Goal: Complete application form

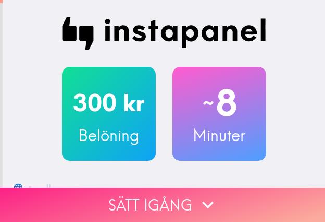
drag, startPoint x: 212, startPoint y: 196, endPoint x: 232, endPoint y: 201, distance: 20.5
click at [215, 197] on icon "button" at bounding box center [208, 204] width 23 height 23
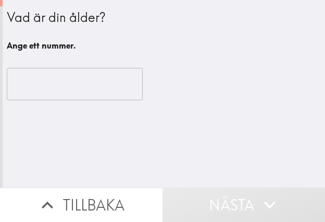
click at [33, 88] on input "number" at bounding box center [75, 84] width 136 height 32
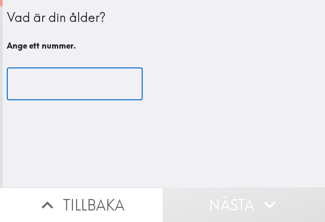
paste input "29"
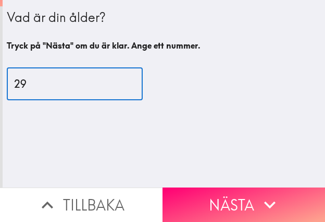
type input "29"
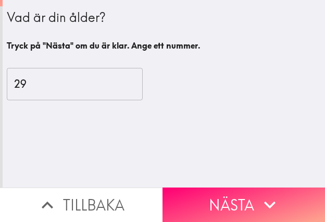
drag, startPoint x: 262, startPoint y: 186, endPoint x: 279, endPoint y: 192, distance: 18.0
click at [263, 193] on icon "button" at bounding box center [270, 204] width 23 height 23
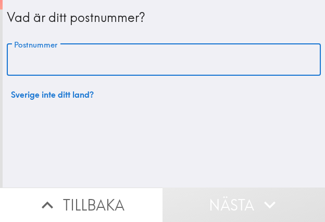
click at [77, 56] on input "Postnummer" at bounding box center [164, 60] width 315 height 32
paste input "426 54"
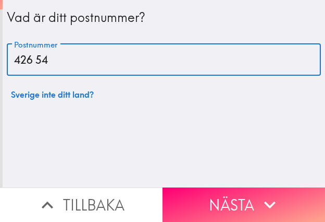
type input "426 54"
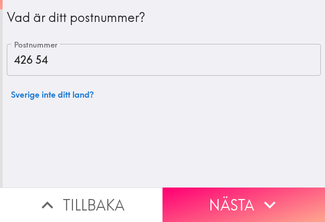
drag, startPoint x: 264, startPoint y: 194, endPoint x: 324, endPoint y: 198, distance: 60.6
click at [265, 194] on icon "button" at bounding box center [270, 204] width 23 height 23
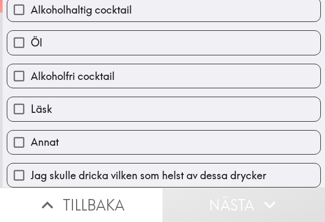
scroll to position [348, 0]
click at [250, 172] on span "Jag skulle dricka vilken som helst av dessa drycker" at bounding box center [149, 175] width 236 height 15
click at [31, 172] on input "Jag skulle dricka vilken som helst av dessa drycker" at bounding box center [18, 174] width 23 height 23
checkbox input "true"
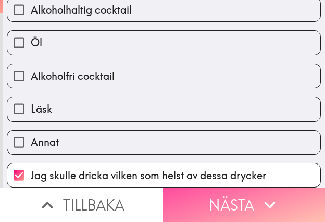
drag, startPoint x: 222, startPoint y: 194, endPoint x: 231, endPoint y: 195, distance: 9.4
click at [223, 194] on button "Nästa" at bounding box center [244, 204] width 163 height 34
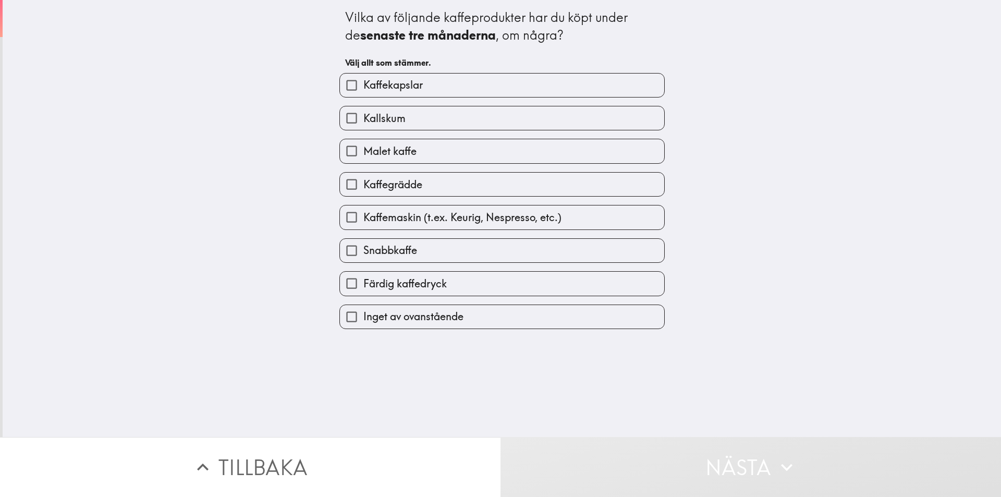
click at [325, 221] on label "Färdig kaffedryck" at bounding box center [502, 283] width 324 height 23
click at [325, 221] on input "Färdig kaffedryck" at bounding box center [351, 283] width 23 height 23
checkbox input "true"
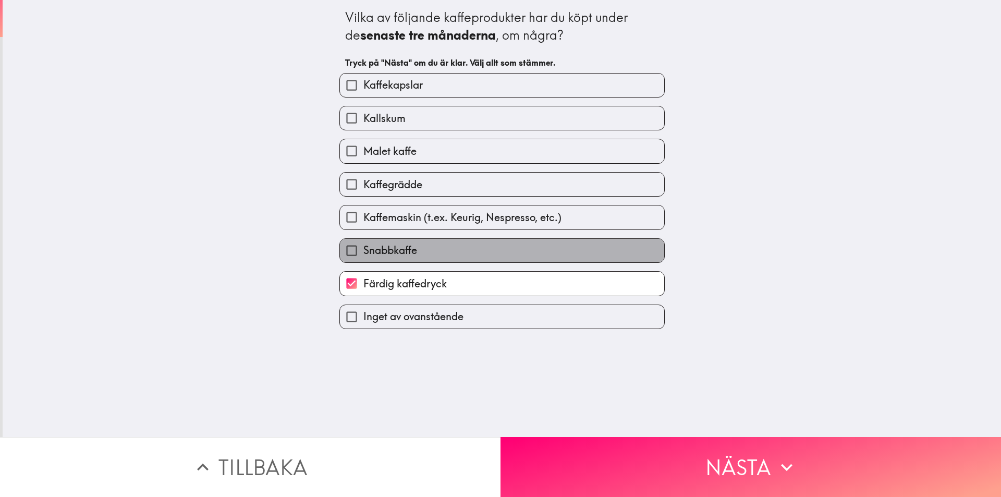
click at [325, 221] on label "Snabbkaffe" at bounding box center [502, 250] width 324 height 23
click at [325, 221] on input "Snabbkaffe" at bounding box center [351, 250] width 23 height 23
checkbox input "true"
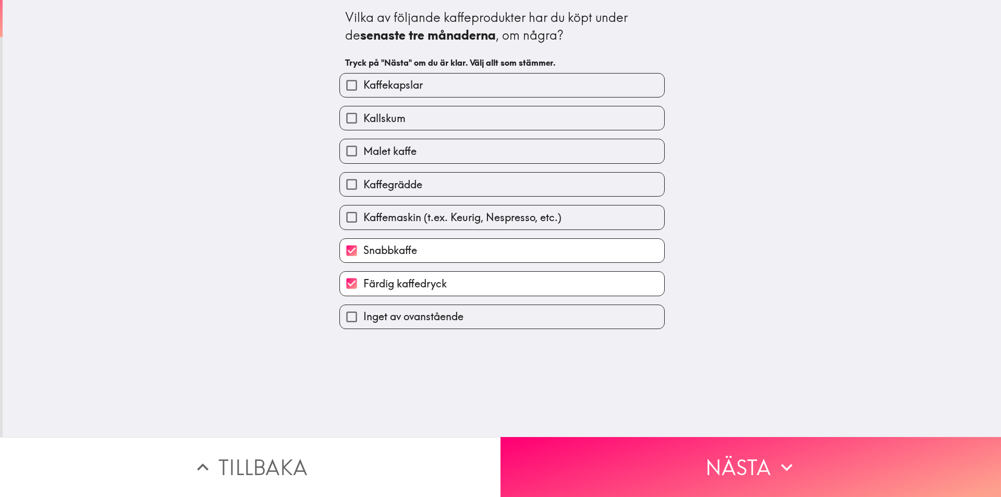
click at [325, 221] on span "Kaffemaskin (t.ex. Keurig, Nespresso, etc.)" at bounding box center [463, 217] width 198 height 15
click at [325, 221] on input "Kaffemaskin (t.ex. Keurig, Nespresso, etc.)" at bounding box center [351, 217] width 23 height 23
checkbox input "true"
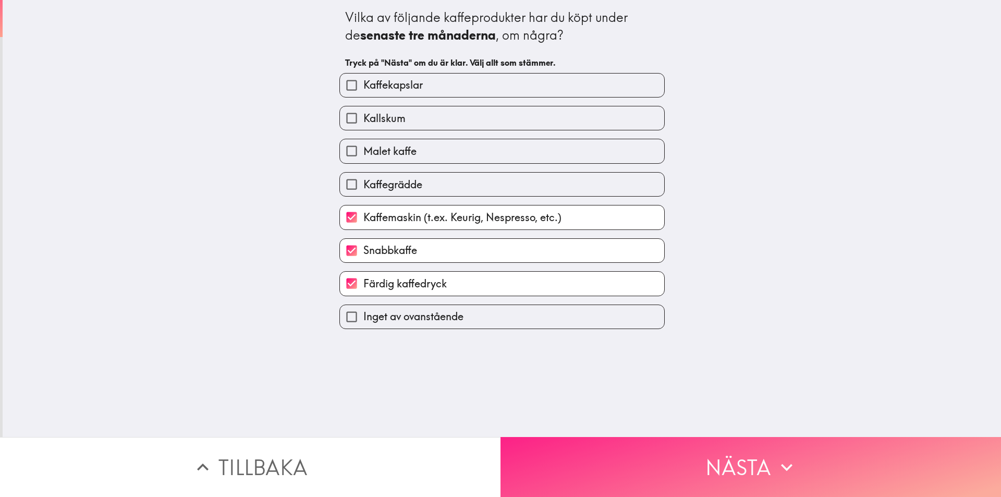
click at [325, 221] on button "Nästa" at bounding box center [751, 467] width 501 height 60
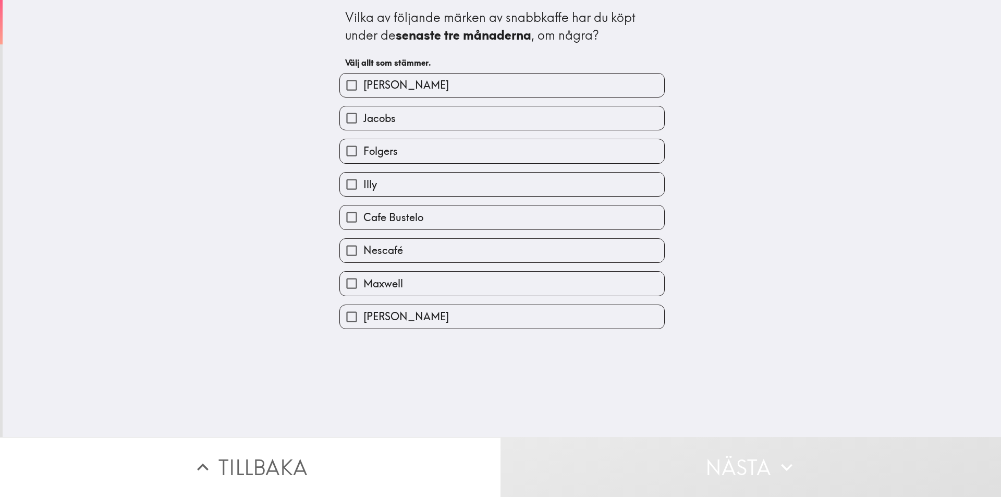
click at [325, 221] on label "Nescafé" at bounding box center [502, 250] width 324 height 23
click at [325, 221] on input "Nescafé" at bounding box center [351, 250] width 23 height 23
checkbox input "true"
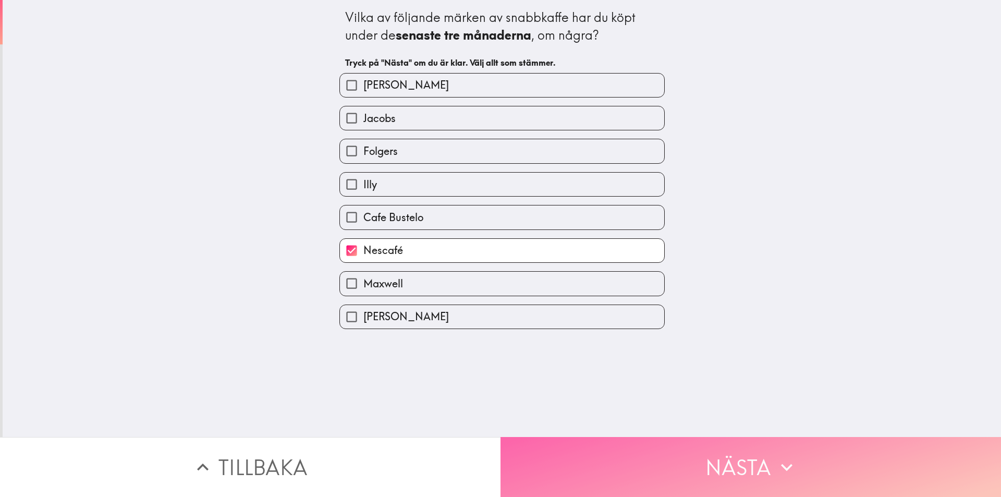
click at [325, 221] on button "Nästa" at bounding box center [751, 467] width 501 height 60
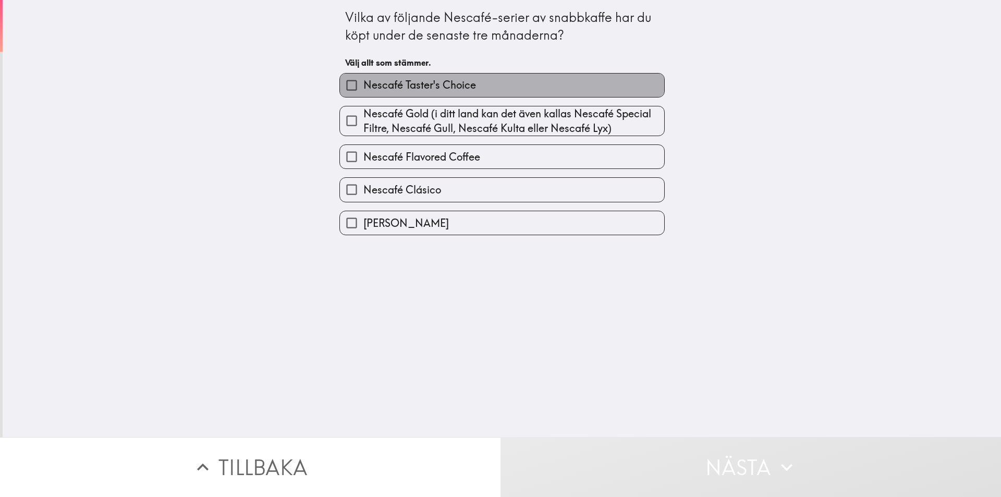
click at [325, 83] on span "Nescafé Taster's Choice" at bounding box center [420, 85] width 113 height 15
click at [325, 83] on input "Nescafé Taster's Choice" at bounding box center [351, 85] width 23 height 23
checkbox input "true"
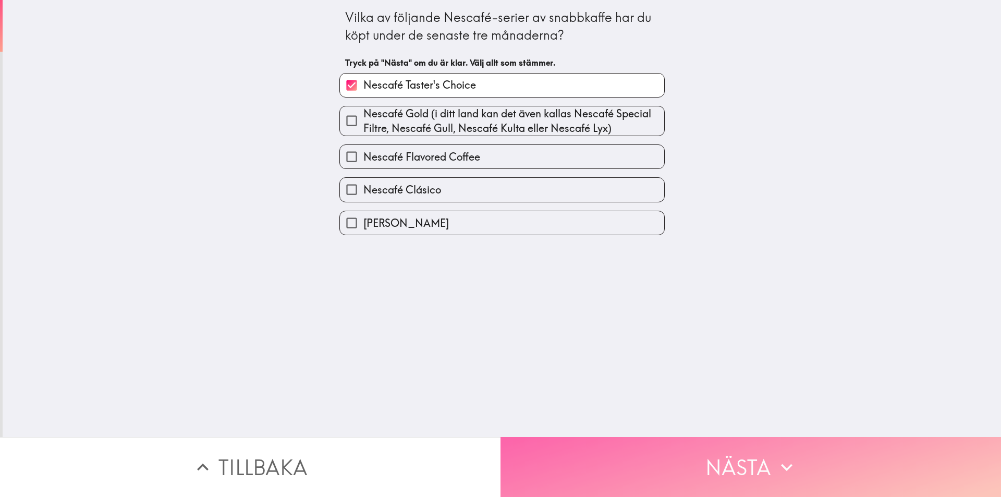
click at [325, 221] on button "Nästa" at bounding box center [751, 467] width 501 height 60
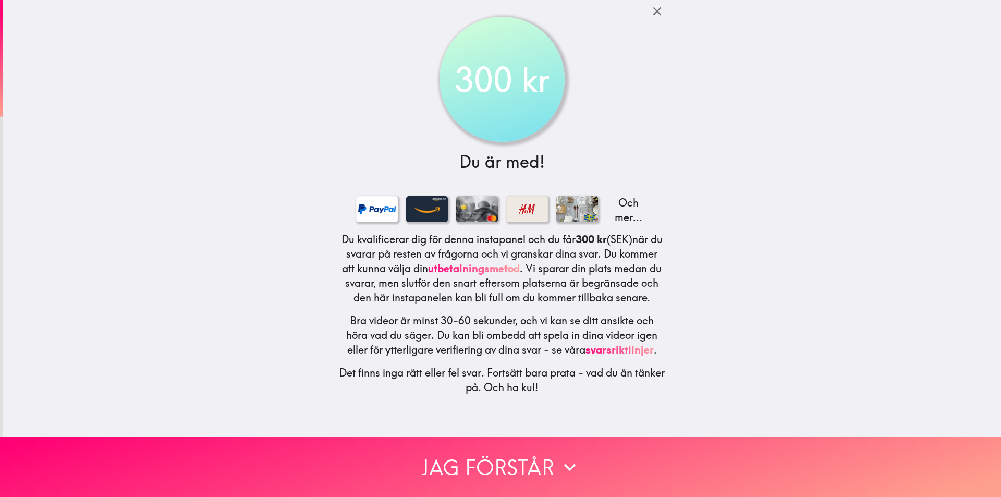
click at [325, 221] on div "300 kr Du är med! Och mer... Du kvalificerar dig för denna instapanel och du få…" at bounding box center [502, 218] width 999 height 437
